Goal: Find contact information: Find contact information

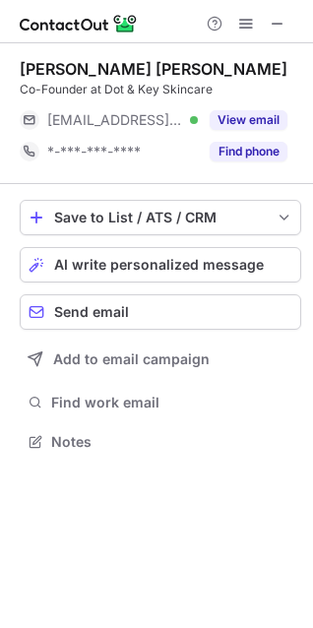
scroll to position [428, 313]
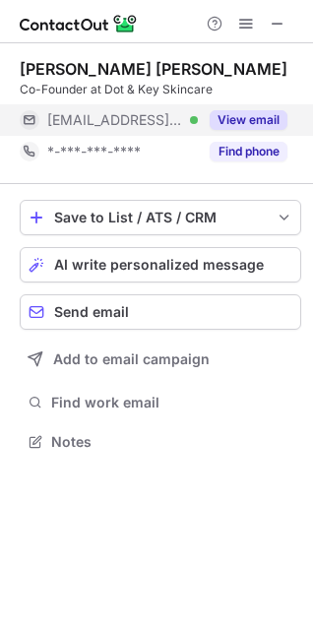
click at [236, 124] on button "View email" at bounding box center [249, 120] width 78 height 20
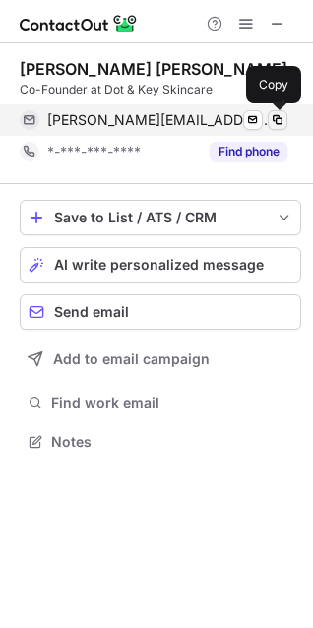
click at [269, 122] on button at bounding box center [278, 120] width 20 height 20
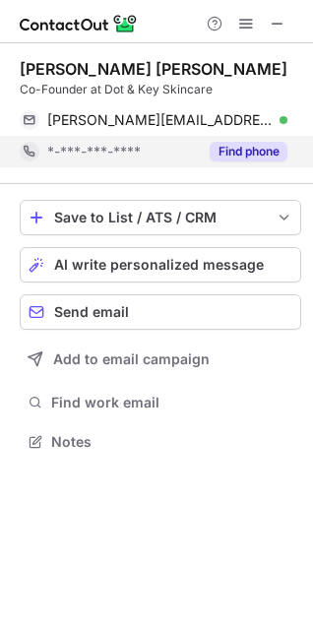
click at [264, 153] on button "Find phone" at bounding box center [249, 152] width 78 height 20
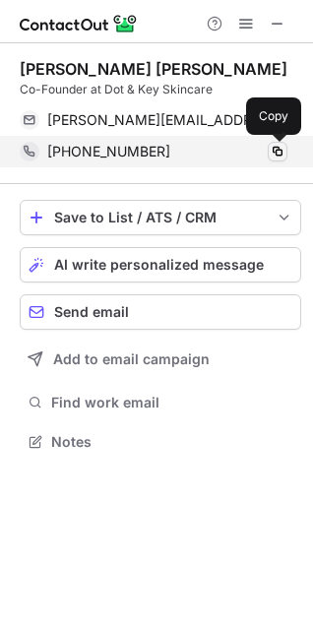
click at [273, 153] on span at bounding box center [278, 152] width 16 height 16
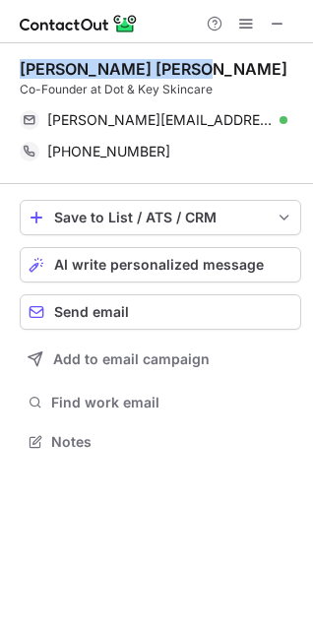
drag, startPoint x: 21, startPoint y: 66, endPoint x: 205, endPoint y: 51, distance: 184.6
click at [205, 51] on div "[PERSON_NAME] [PERSON_NAME] Co-Founder at Dot & Key Skincare [PERSON_NAME][EMAI…" at bounding box center [160, 113] width 281 height 141
copy div "[PERSON_NAME] [PERSON_NAME]"
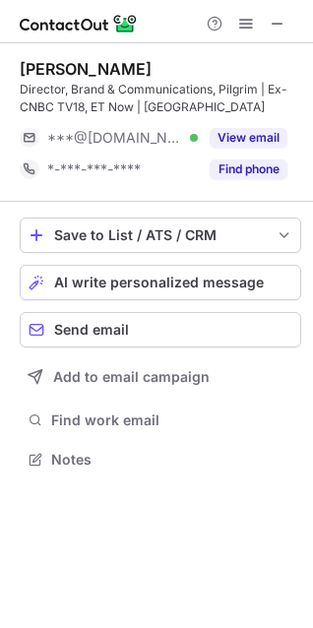
scroll to position [446, 313]
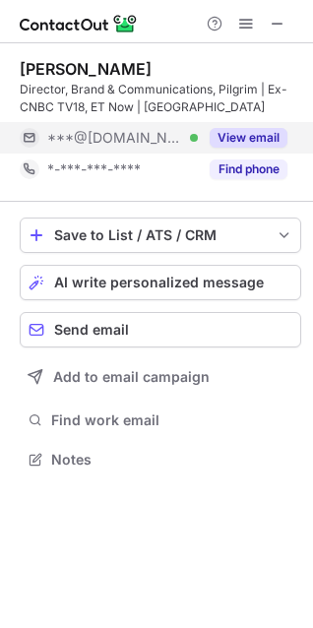
click at [271, 133] on button "View email" at bounding box center [249, 138] width 78 height 20
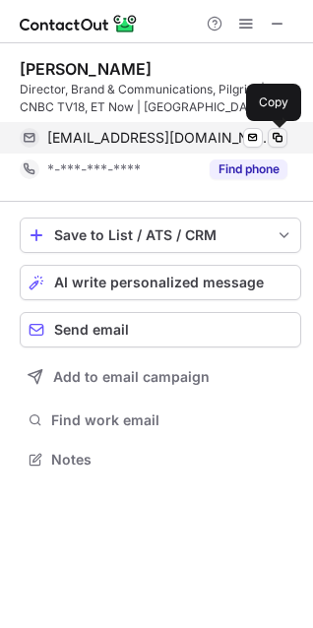
click at [275, 140] on span at bounding box center [278, 138] width 16 height 16
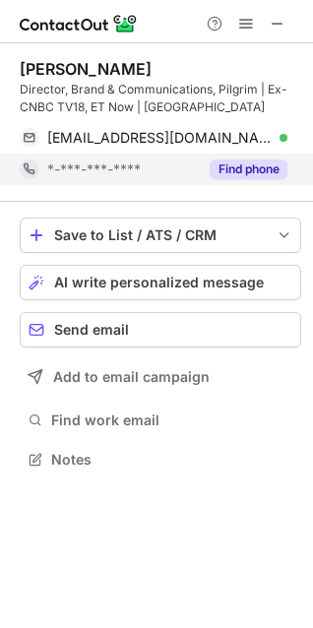
click at [239, 165] on button "Find phone" at bounding box center [249, 169] width 78 height 20
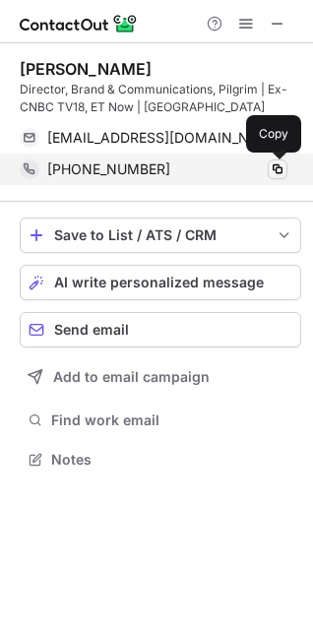
click at [279, 170] on span at bounding box center [278, 169] width 16 height 16
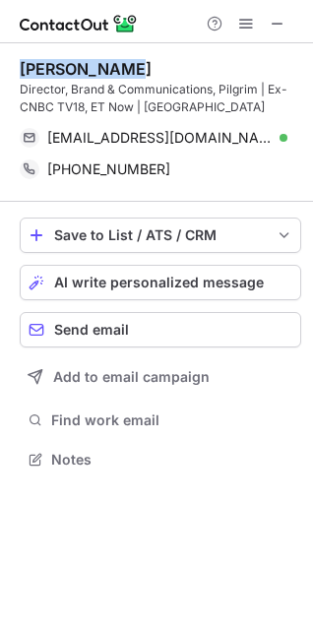
drag, startPoint x: 22, startPoint y: 71, endPoint x: 141, endPoint y: 60, distance: 119.5
click at [141, 60] on div "[PERSON_NAME]" at bounding box center [160, 69] width 281 height 20
copy div "[PERSON_NAME]"
